Goal: Information Seeking & Learning: Learn about a topic

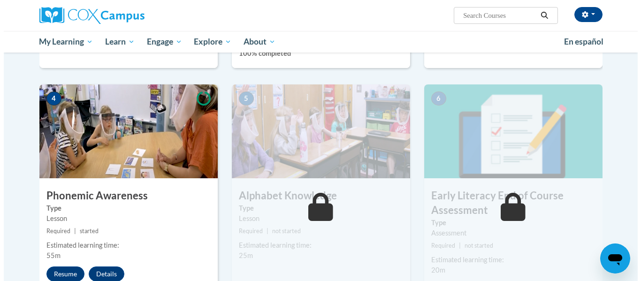
scroll to position [563, 0]
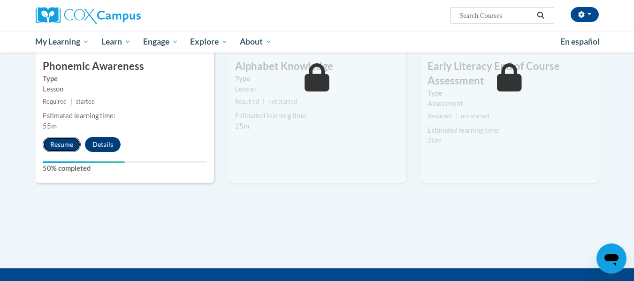
click at [69, 143] on button "Resume" at bounding box center [62, 144] width 38 height 15
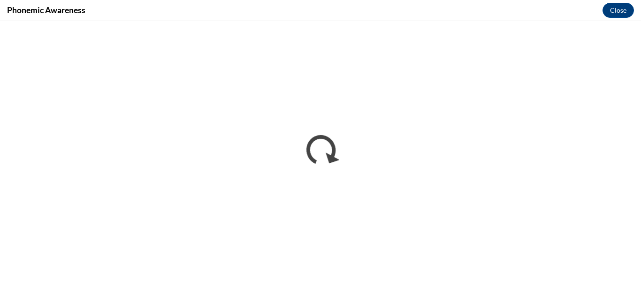
scroll to position [0, 0]
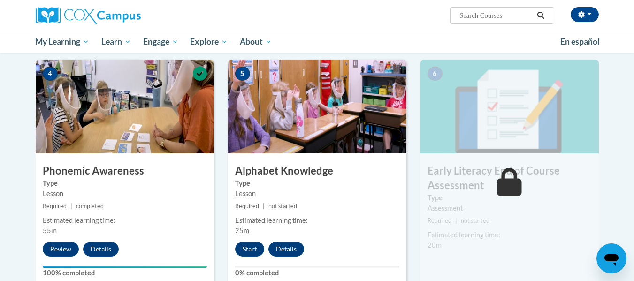
scroll to position [455, 0]
